Goal: Check status: Check status

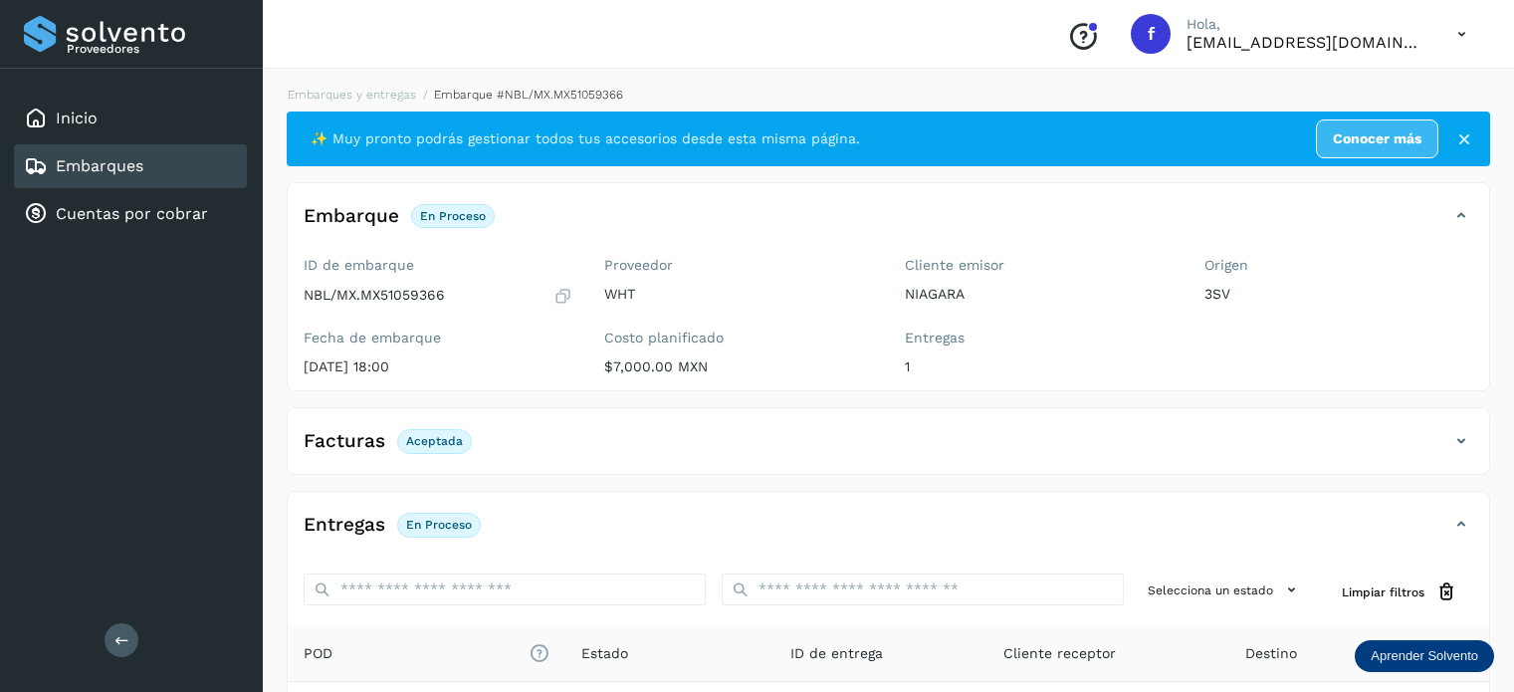
scroll to position [249, 0]
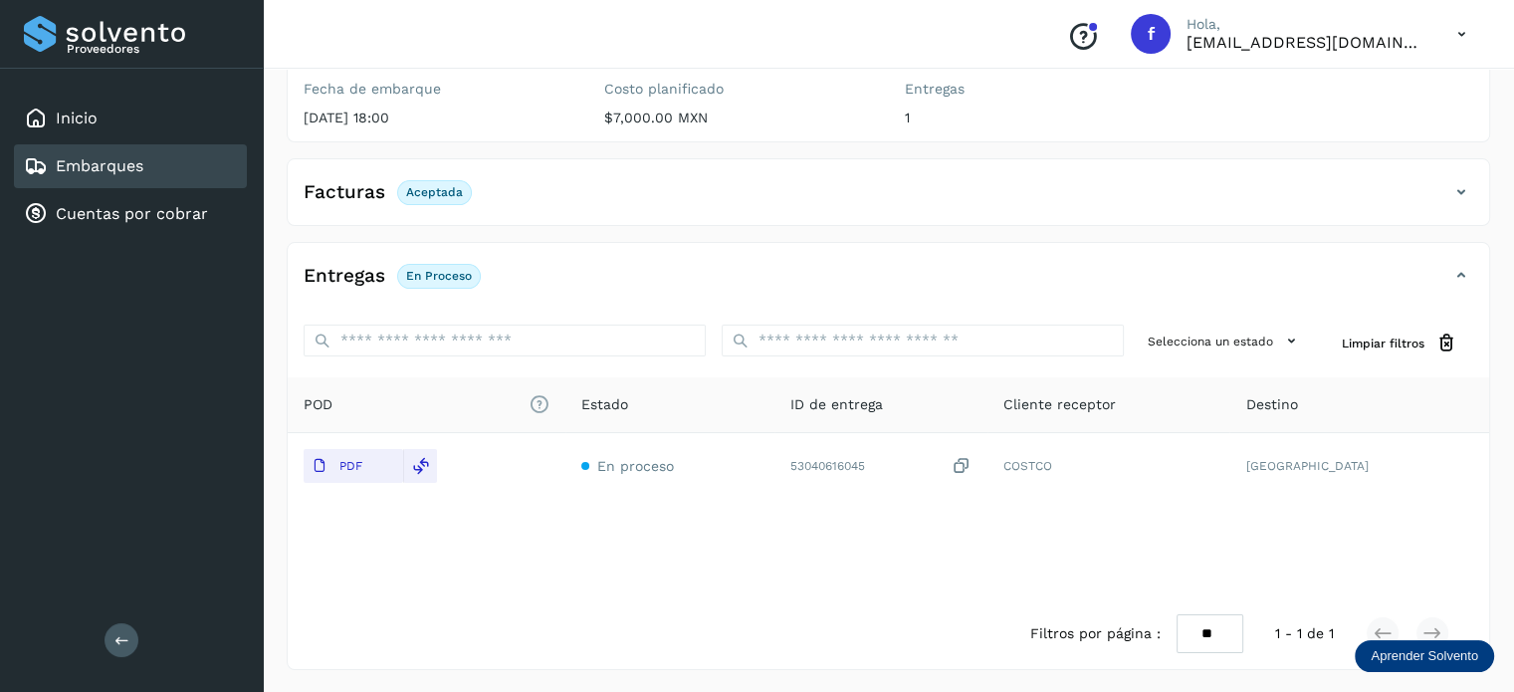
click at [1471, 34] on icon at bounding box center [1462, 34] width 41 height 41
click at [1367, 71] on div "Cerrar sesión" at bounding box center [1362, 90] width 237 height 38
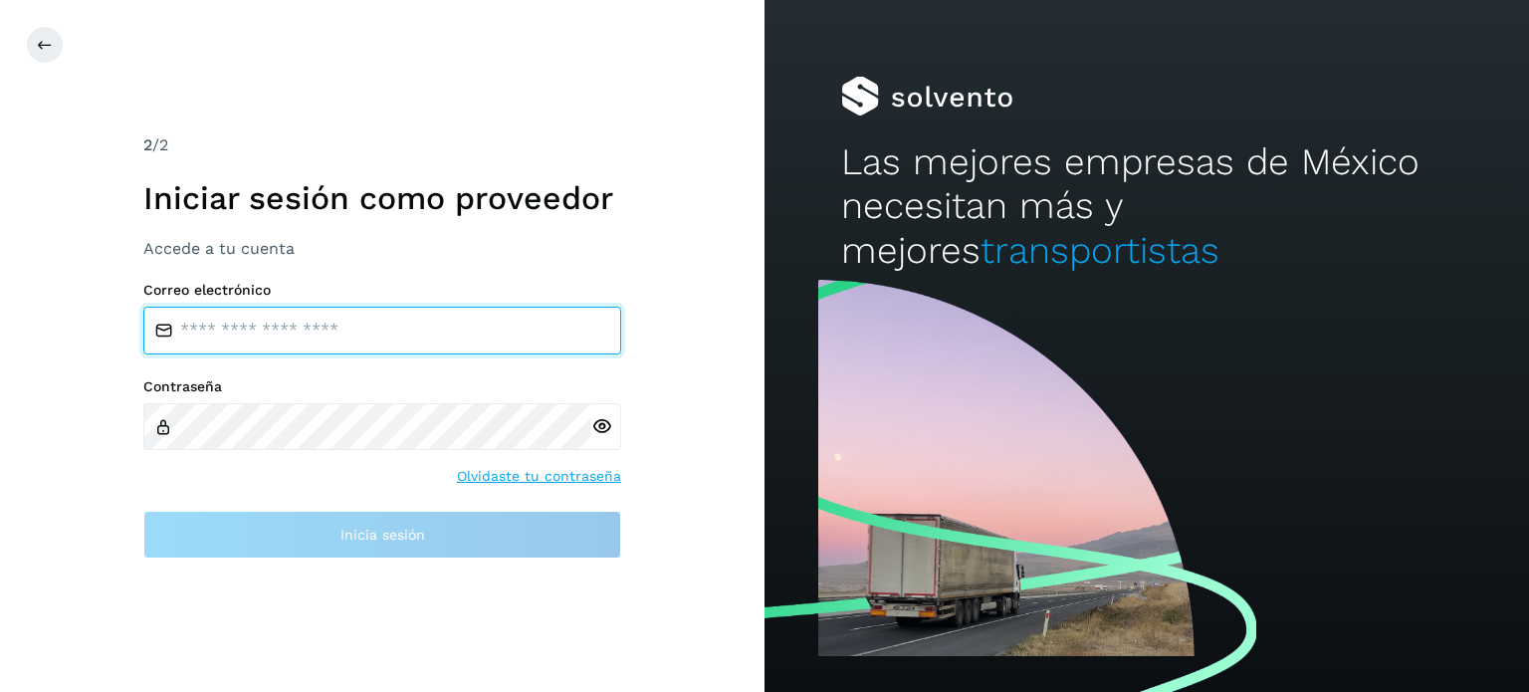
type input "**********"
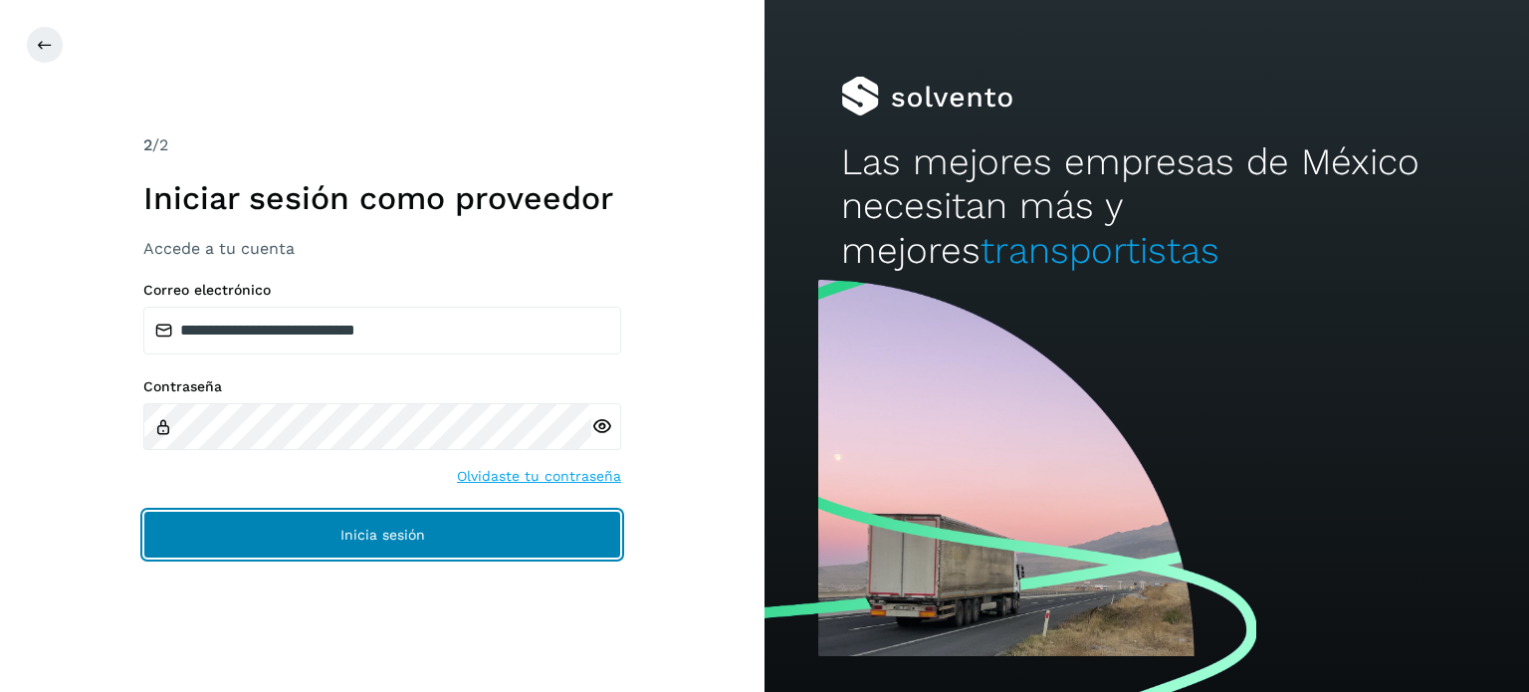
click at [348, 549] on button "Inicia sesión" at bounding box center [382, 535] width 478 height 48
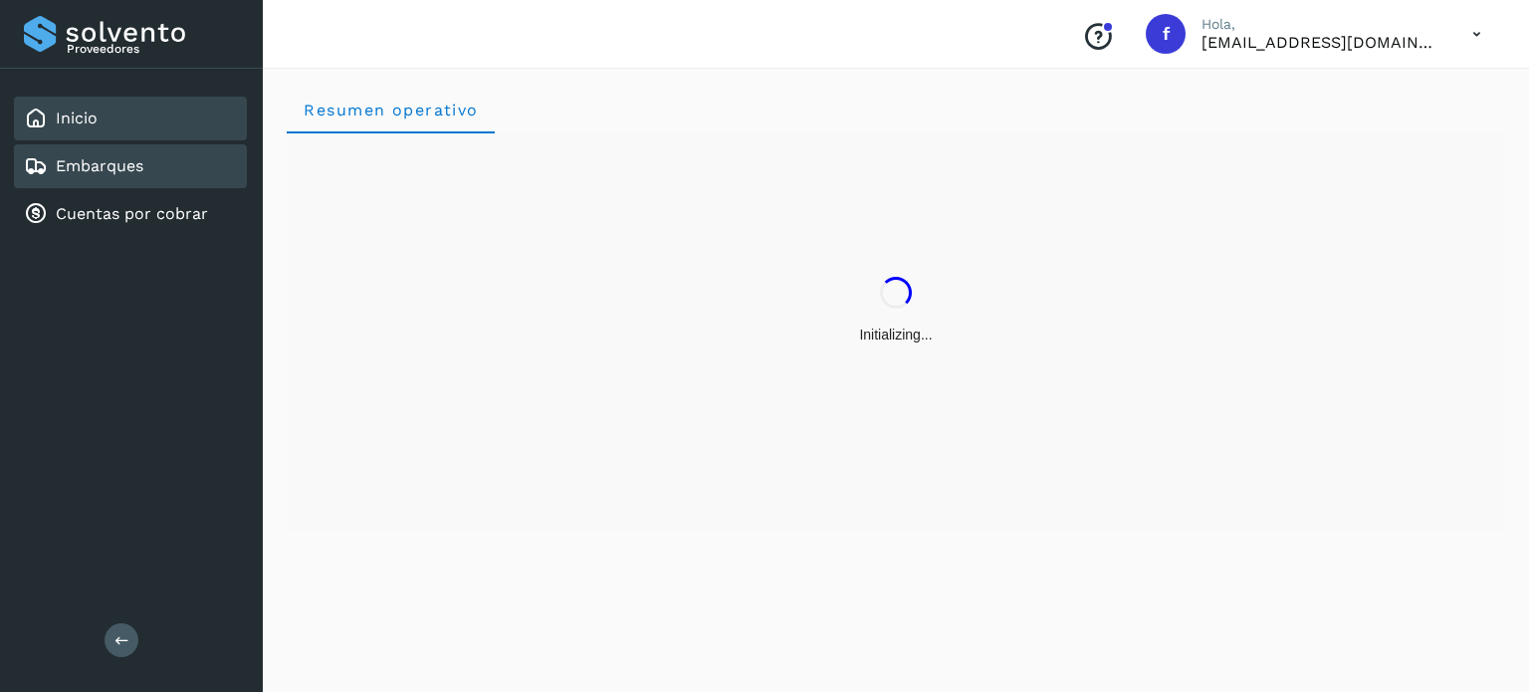
click at [96, 173] on link "Embarques" at bounding box center [100, 165] width 88 height 19
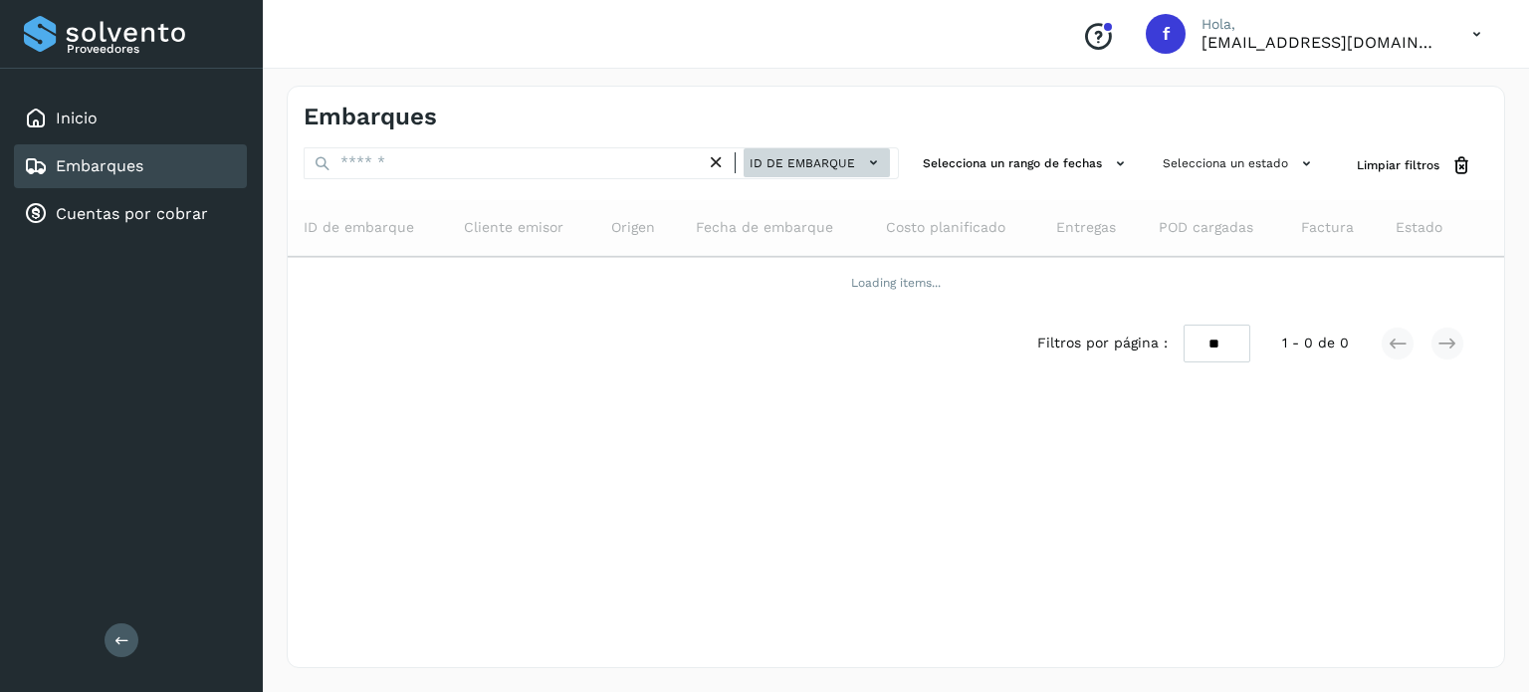
click at [836, 161] on span "ID de embarque" at bounding box center [803, 163] width 106 height 18
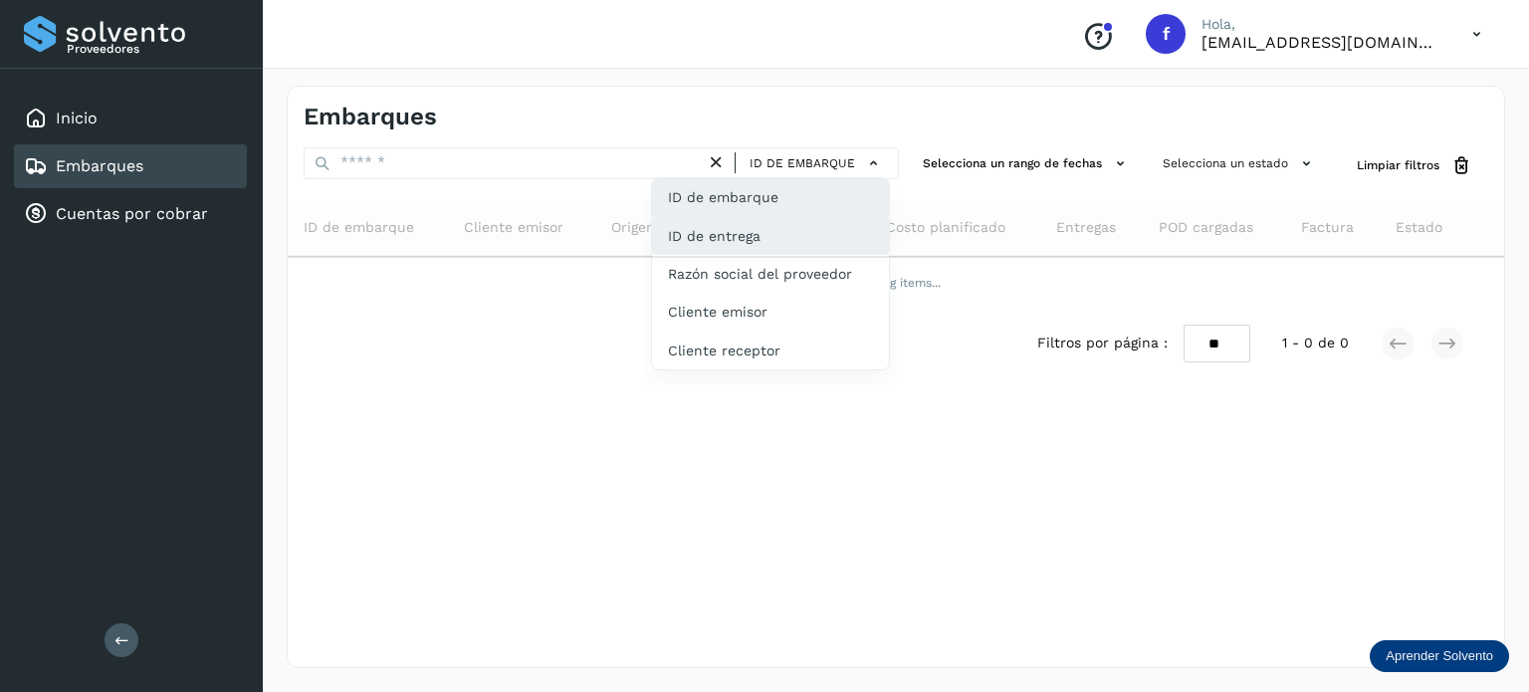
click at [767, 215] on div "ID de embarque" at bounding box center [770, 197] width 237 height 38
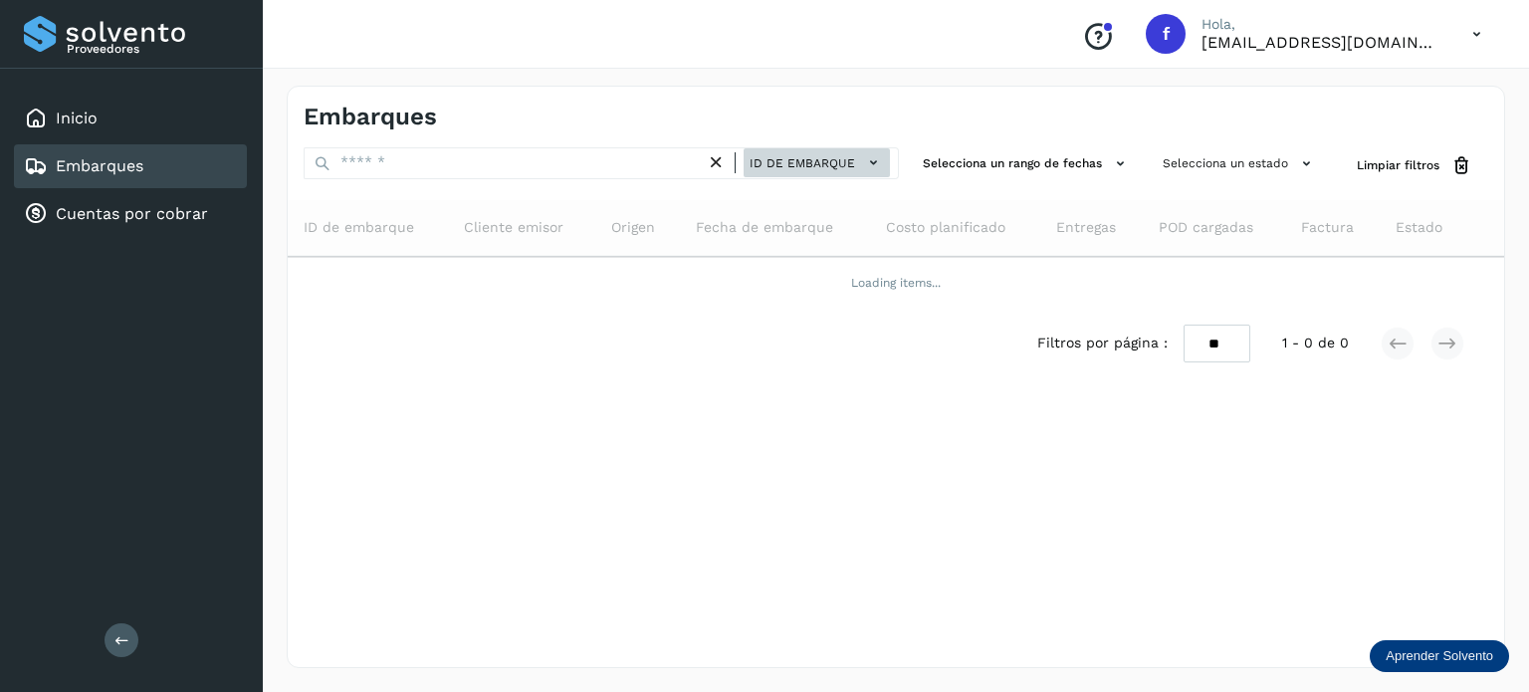
click at [808, 166] on span "ID de embarque" at bounding box center [803, 163] width 106 height 18
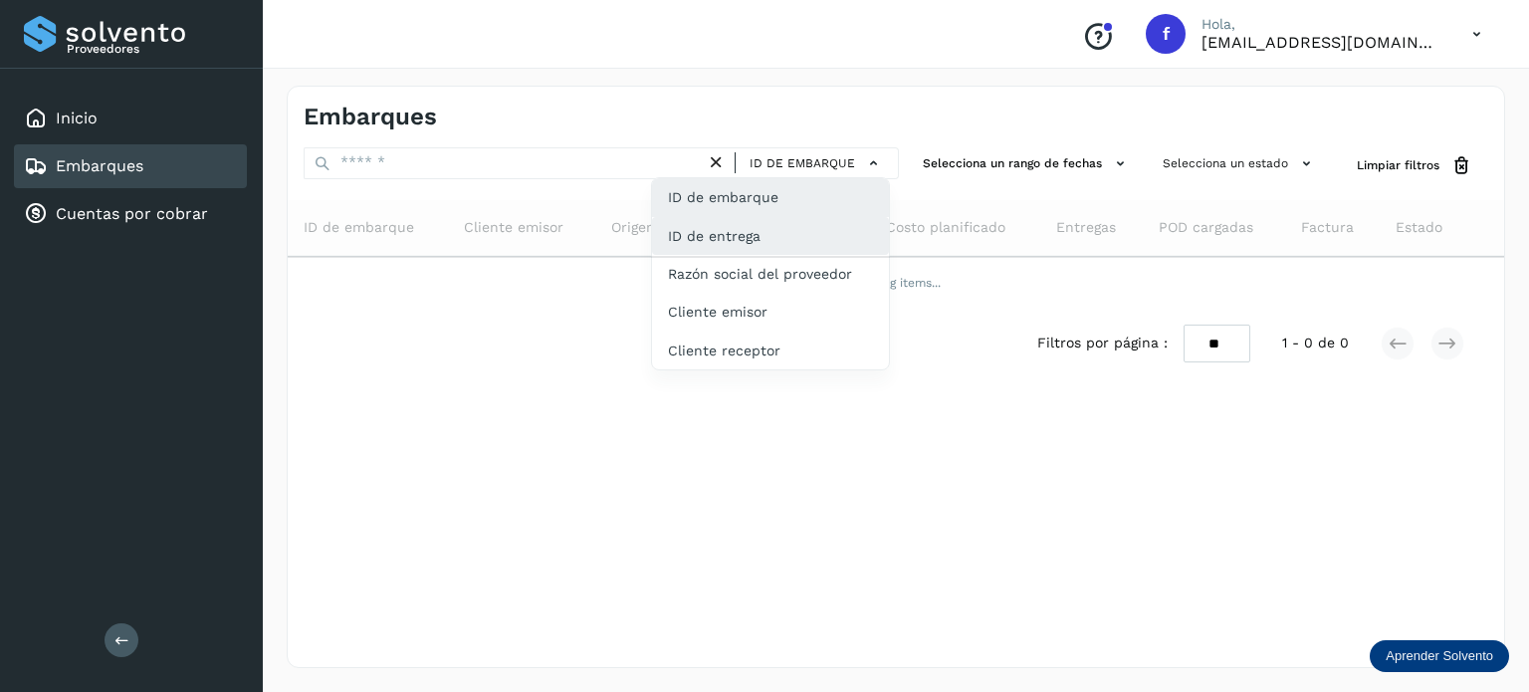
drag, startPoint x: 772, startPoint y: 214, endPoint x: 735, endPoint y: 230, distance: 40.1
click at [772, 214] on div "ID de embarque" at bounding box center [770, 197] width 237 height 38
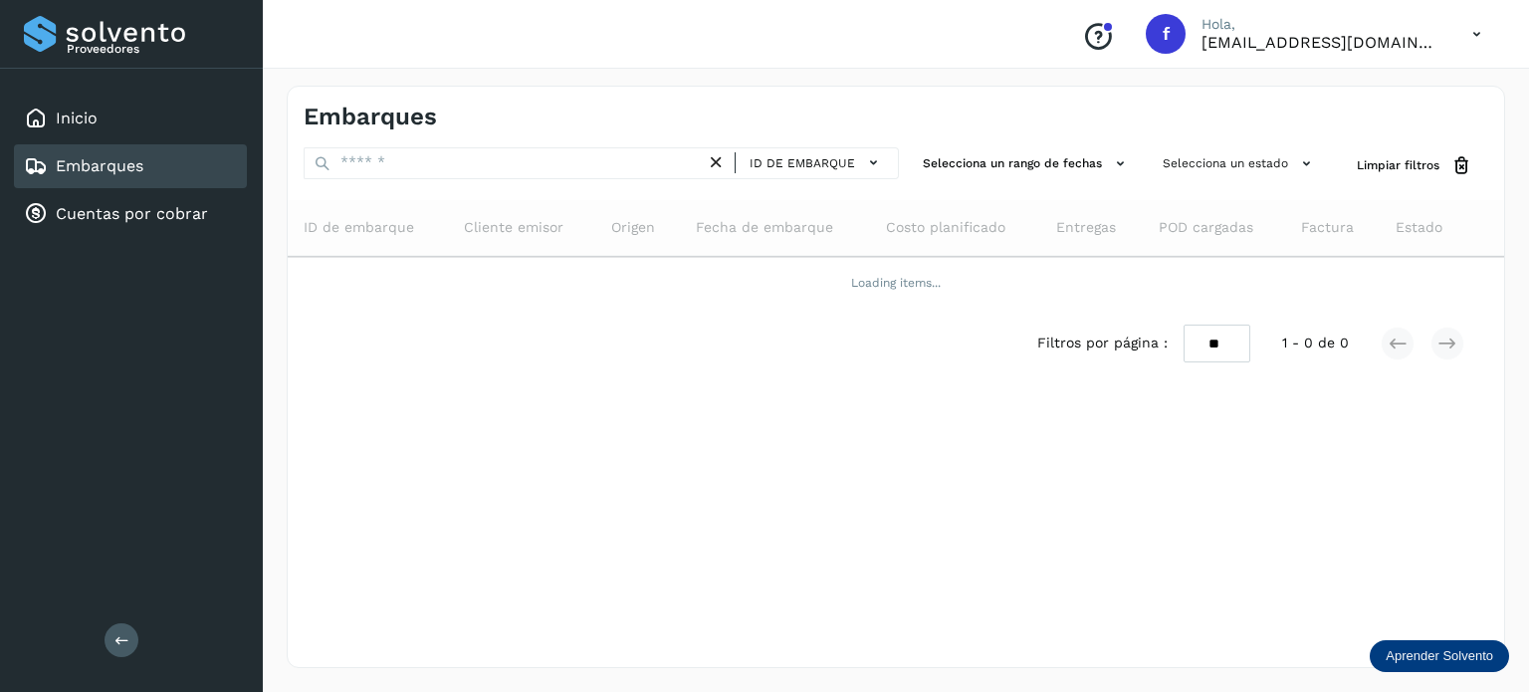
drag, startPoint x: 819, startPoint y: 160, endPoint x: 809, endPoint y: 192, distance: 33.4
click at [819, 162] on span "ID de embarque" at bounding box center [803, 163] width 106 height 18
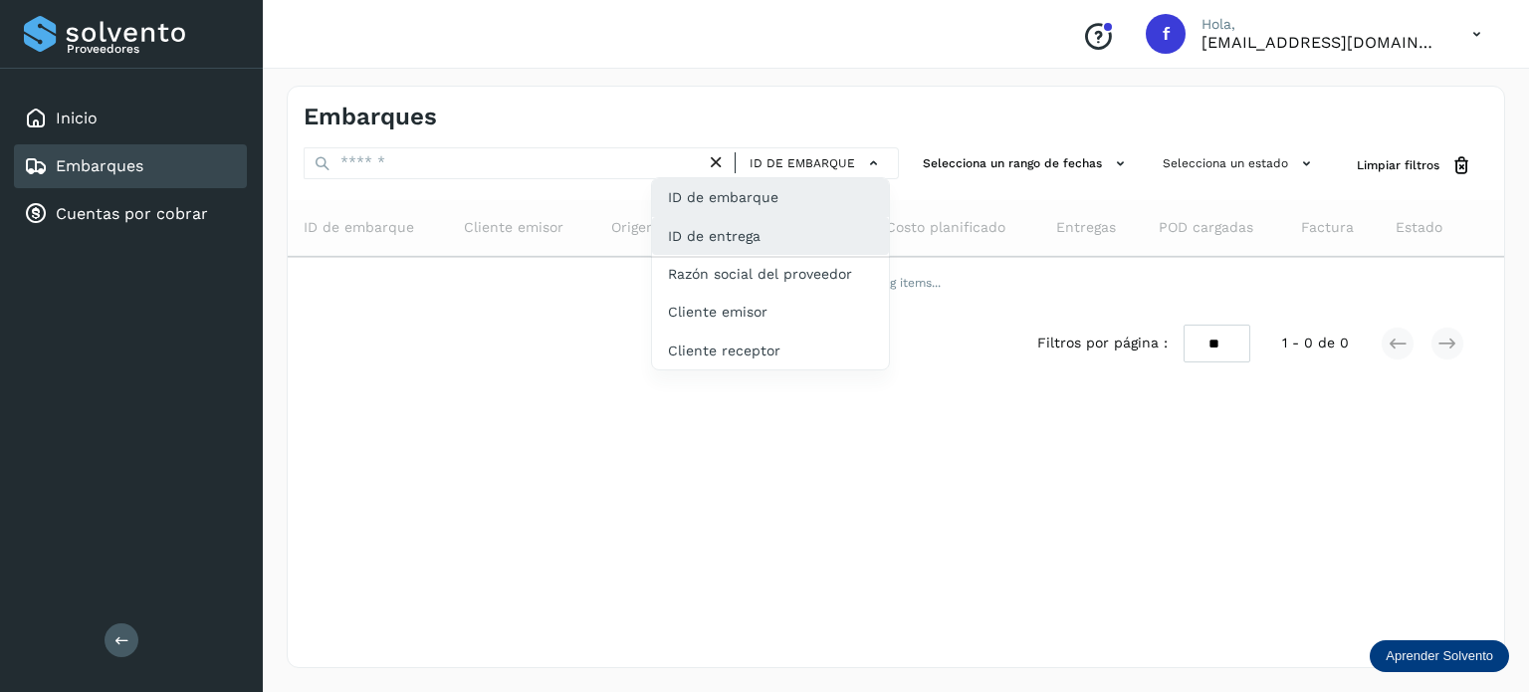
drag, startPoint x: 771, startPoint y: 228, endPoint x: 692, endPoint y: 226, distance: 78.7
click at [770, 293] on div "ID de entrega" at bounding box center [770, 312] width 237 height 38
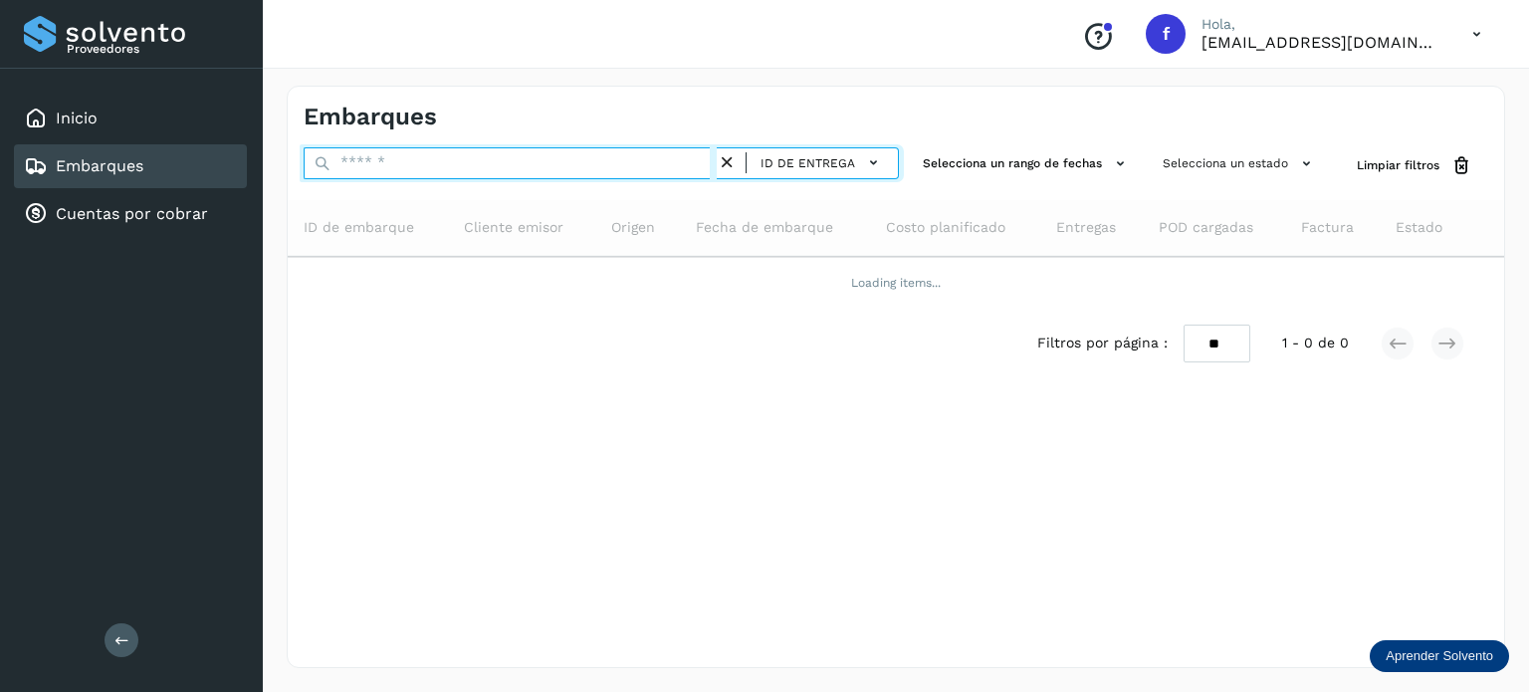
click at [428, 170] on input "text" at bounding box center [510, 163] width 413 height 32
paste input "**********"
type input "**********"
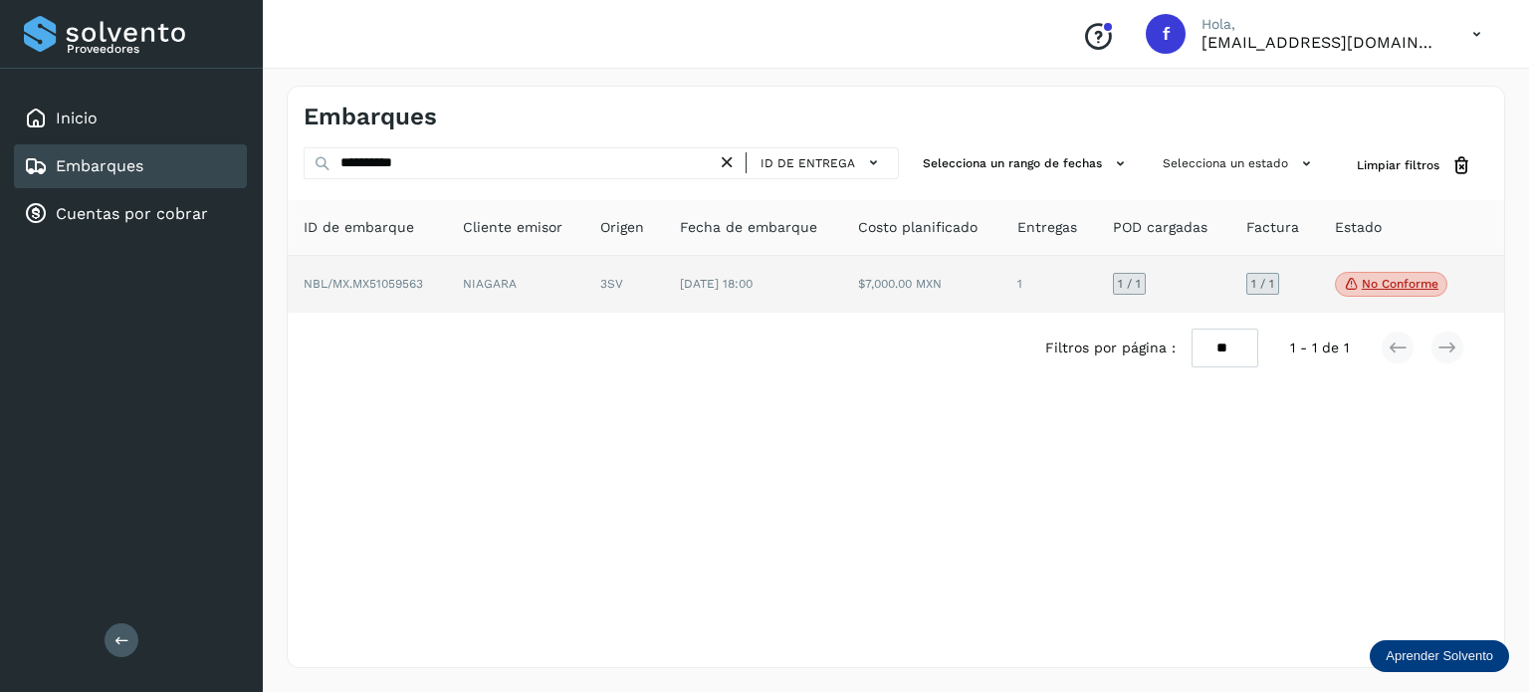
click at [371, 289] on span "NBL/MX.MX51059563" at bounding box center [363, 284] width 119 height 14
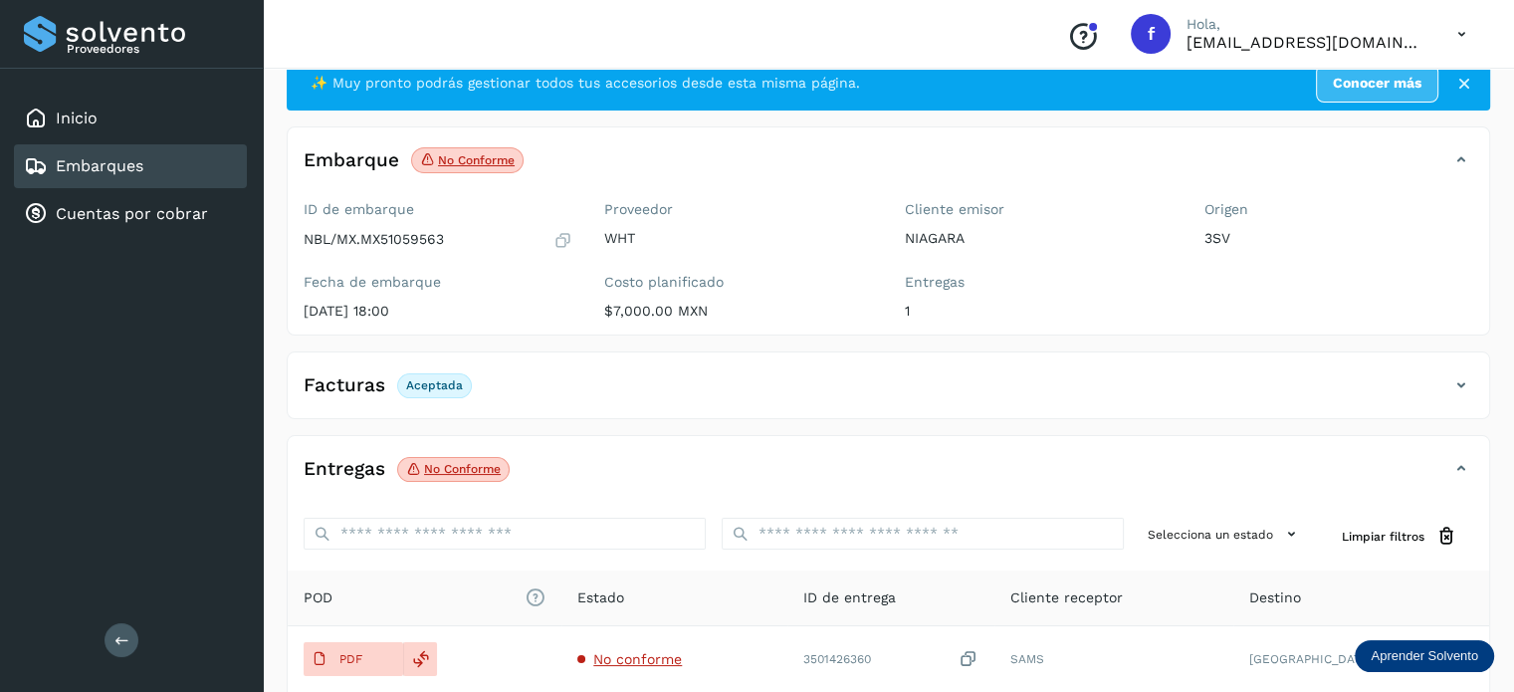
scroll to position [100, 0]
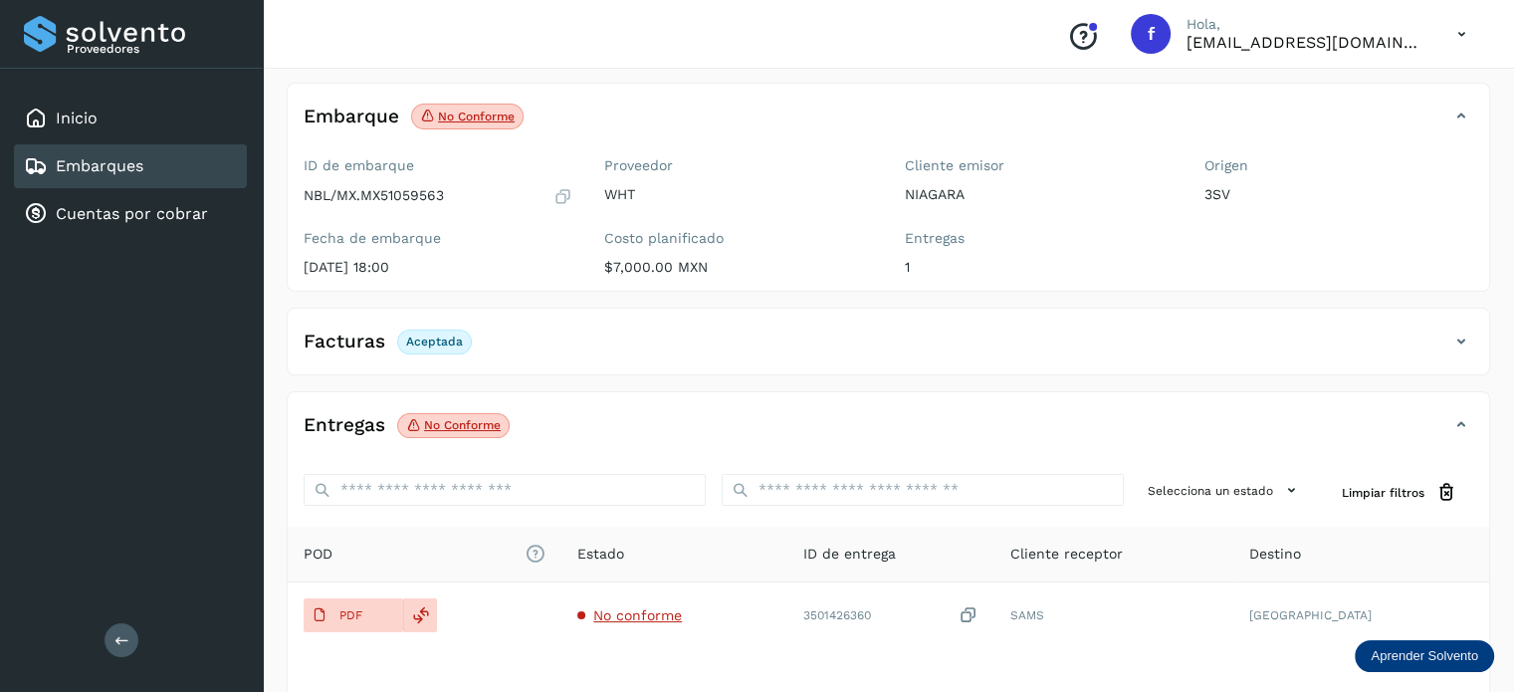
click at [461, 418] on p "No conforme" at bounding box center [462, 425] width 77 height 14
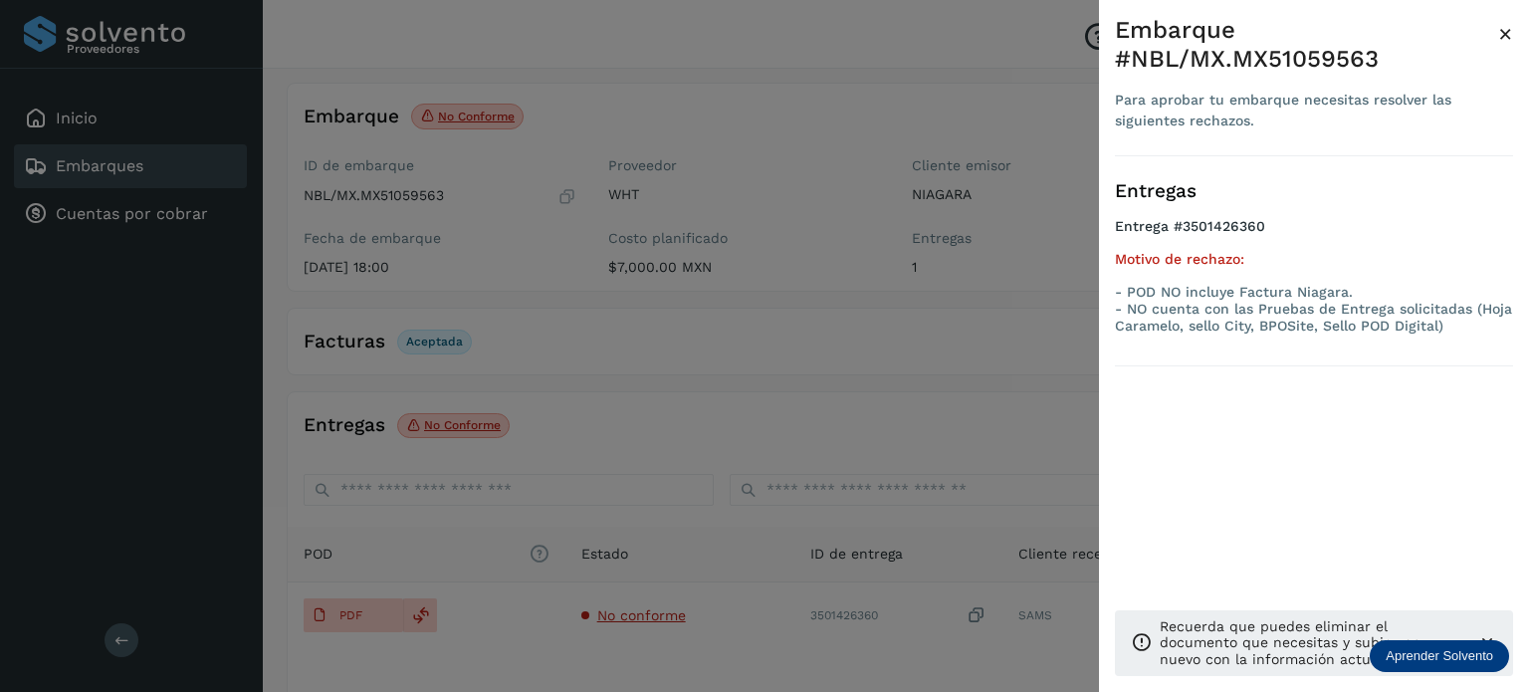
click at [652, 463] on div at bounding box center [764, 346] width 1529 height 692
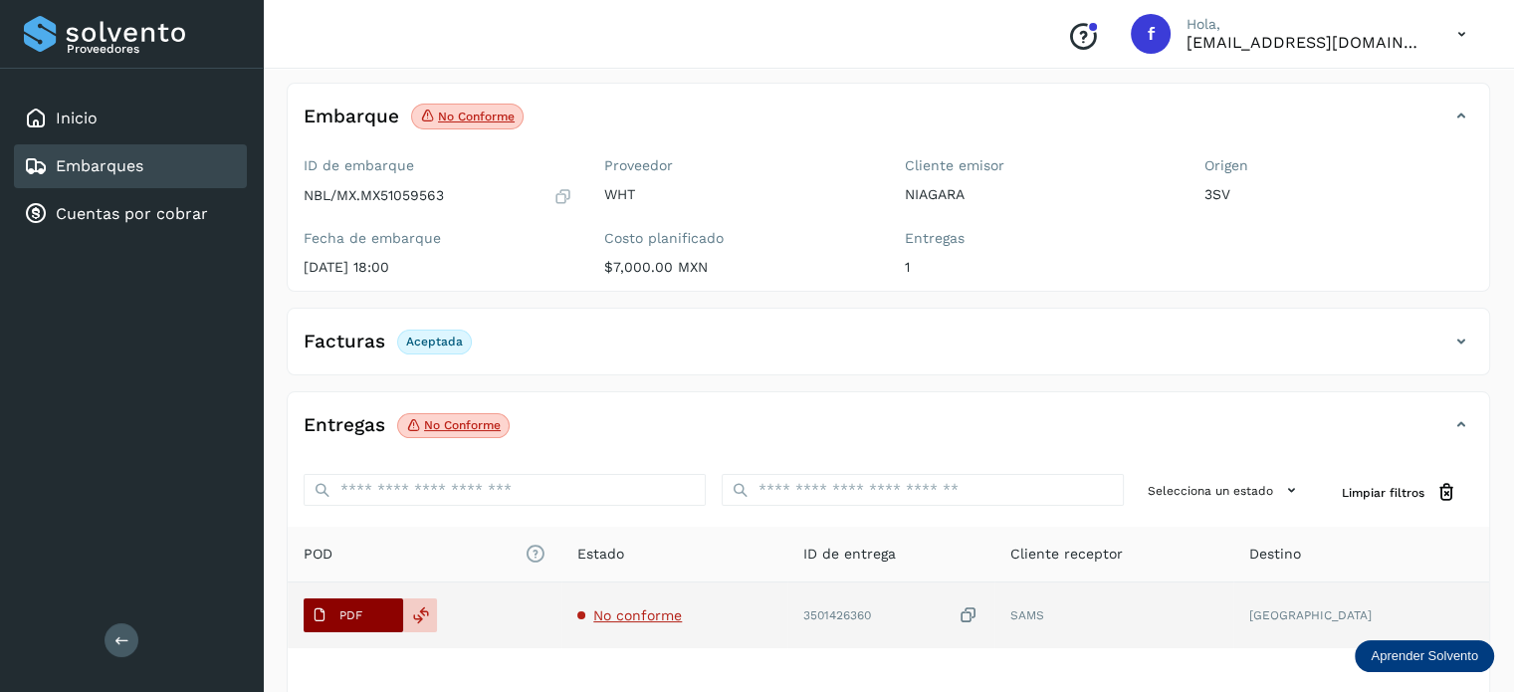
click at [354, 616] on p "PDF" at bounding box center [350, 615] width 23 height 14
click at [417, 608] on icon at bounding box center [421, 615] width 18 height 18
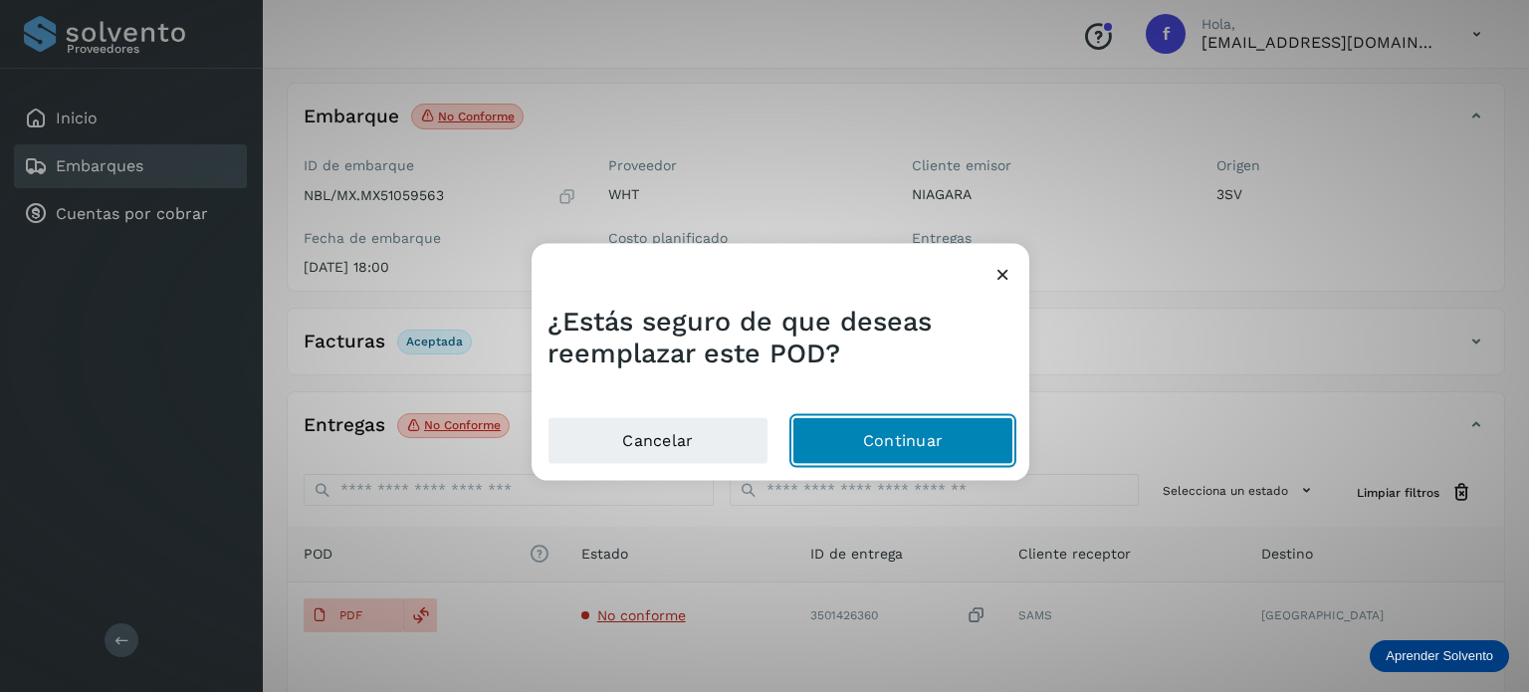
click at [885, 447] on button "Continuar" at bounding box center [902, 441] width 221 height 48
